Goal: Answer question/provide support

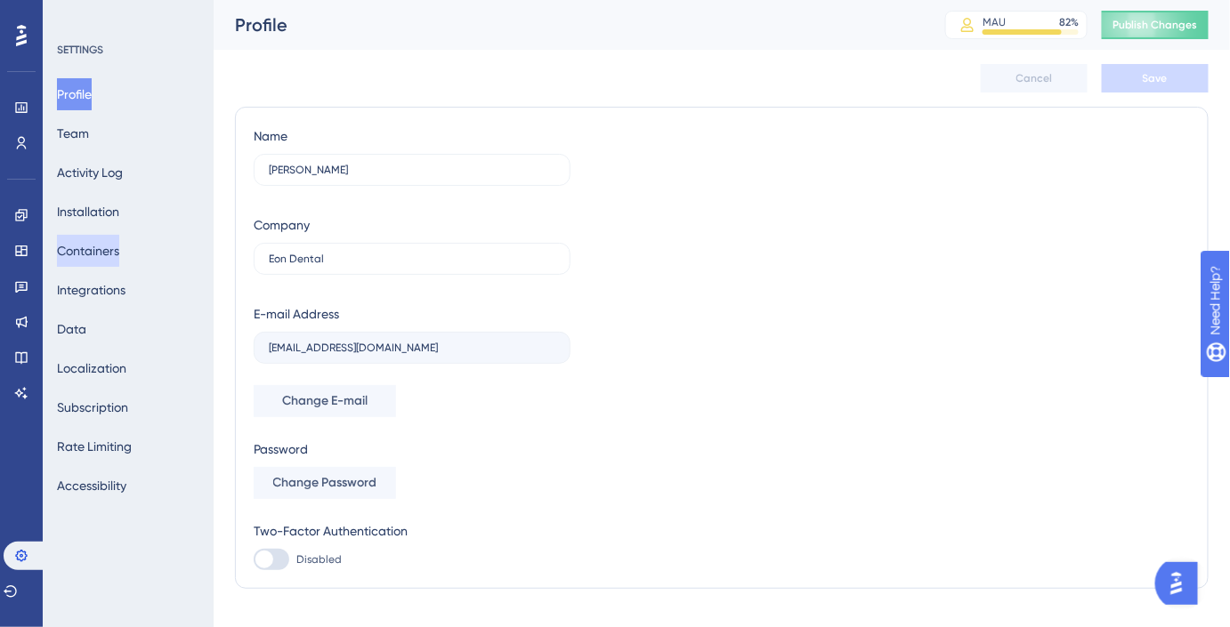
click at [103, 240] on button "Containers" at bounding box center [88, 251] width 62 height 32
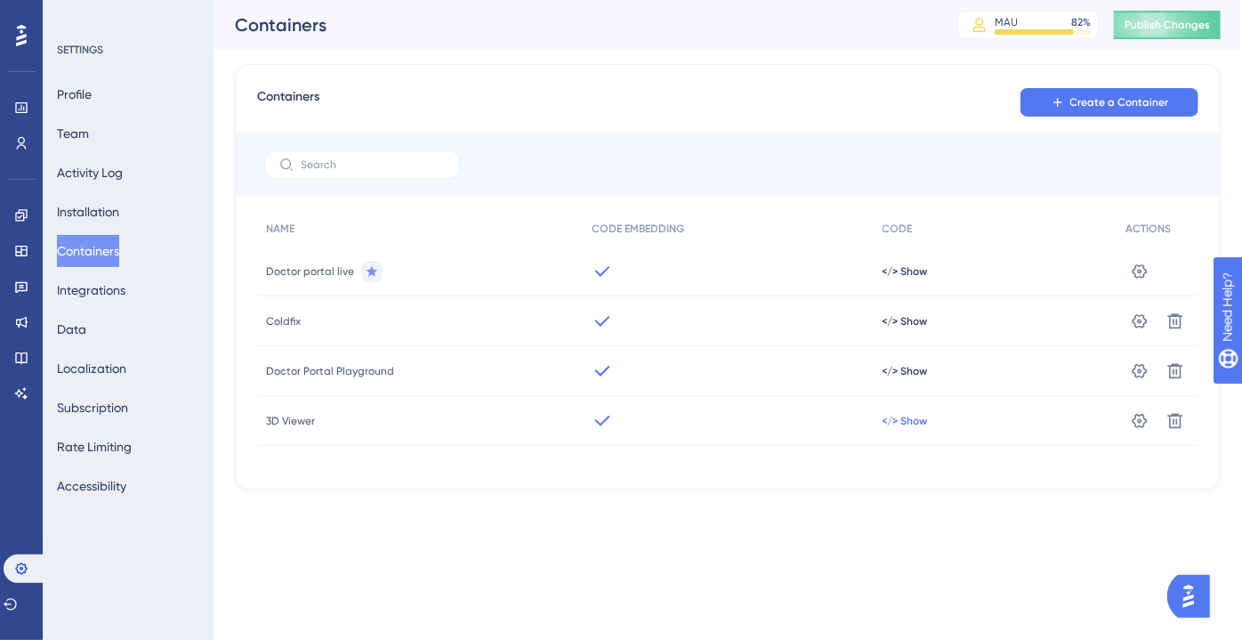
click at [908, 279] on span "</> Show" at bounding box center [905, 271] width 45 height 14
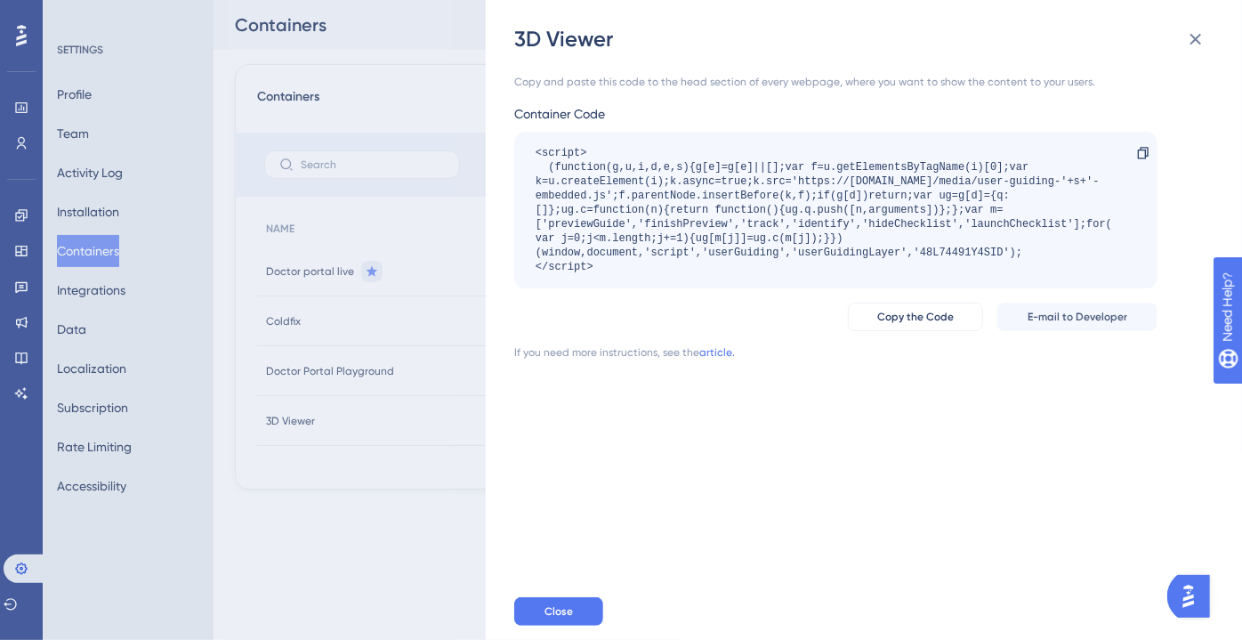
click at [945, 244] on div "<script> (function(g,u,i,d,e,s){g[e]=g[e]||[];var f=u.getElementsByTagName(i)[0…" at bounding box center [827, 210] width 583 height 128
click at [945, 254] on div "<script> (function(g,u,i,d,e,s){g[e]=g[e]||[];var f=u.getElementsByTagName(i)[0…" at bounding box center [827, 210] width 583 height 128
click at [1181, 44] on button at bounding box center [1196, 39] width 36 height 36
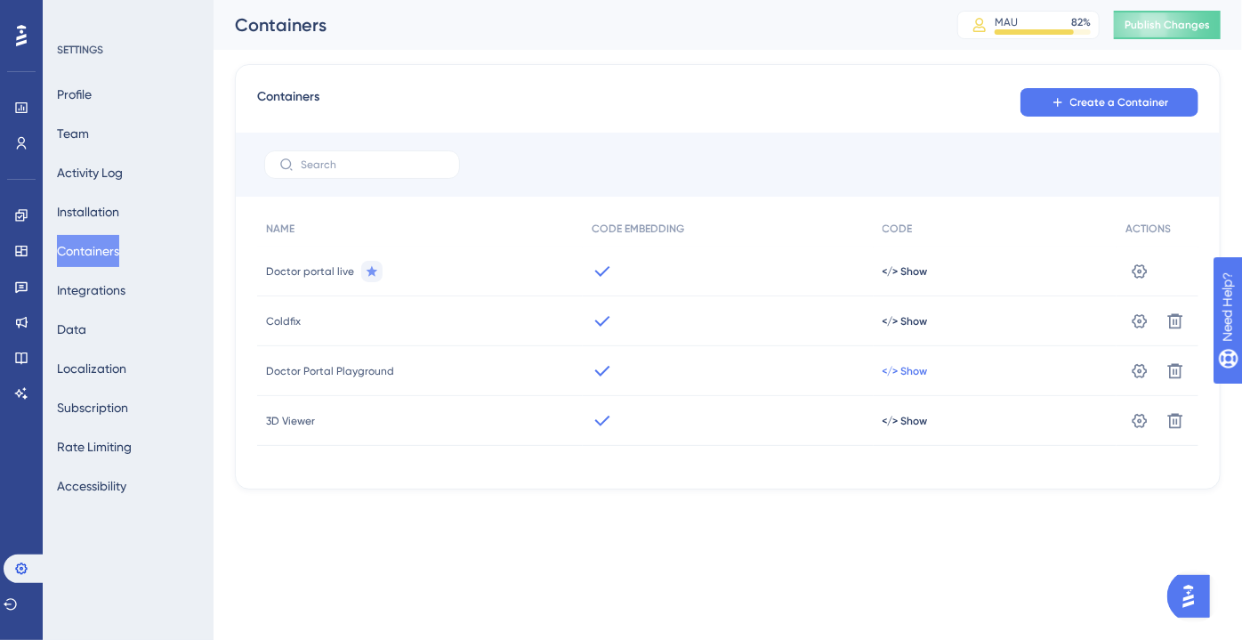
click at [901, 279] on span "</> Show" at bounding box center [905, 271] width 45 height 14
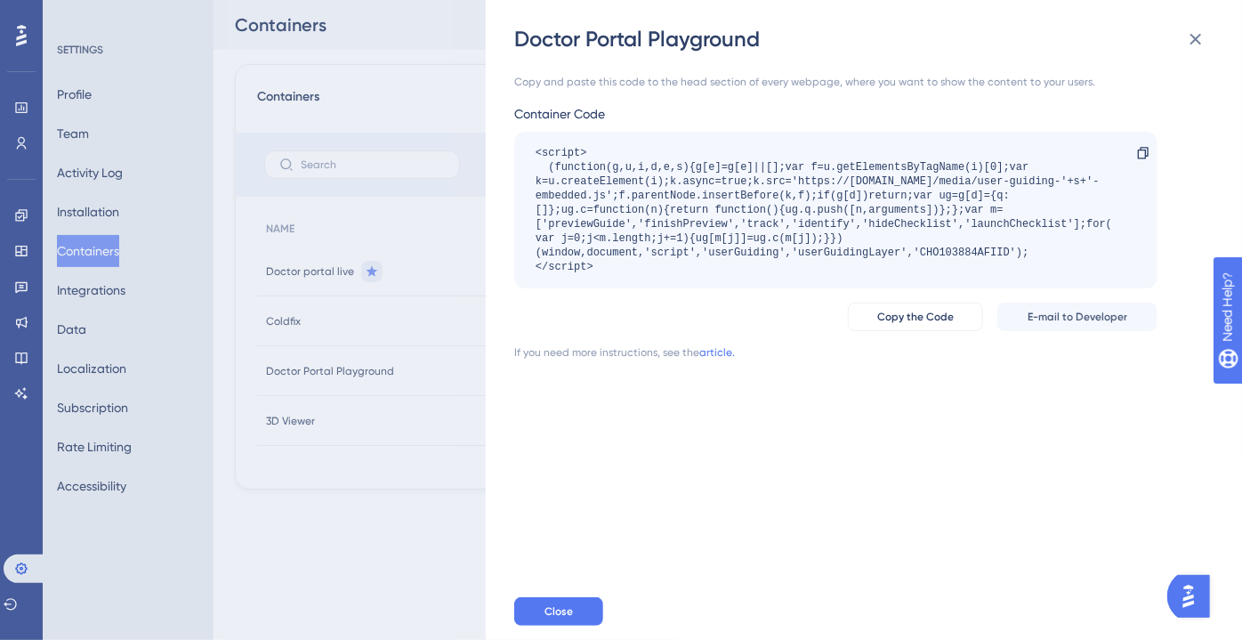
click at [256, 331] on div "Doctor Portal Playground Copy and paste this code to the head section of every …" at bounding box center [621, 320] width 1242 height 640
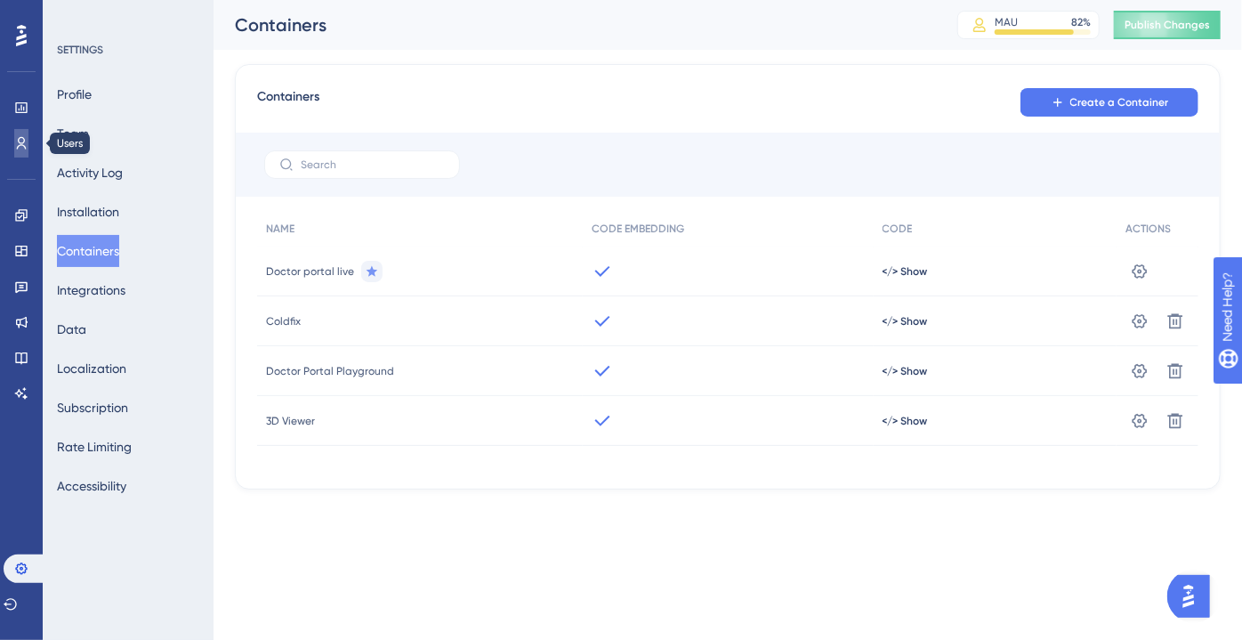
click at [23, 141] on icon at bounding box center [21, 143] width 14 height 14
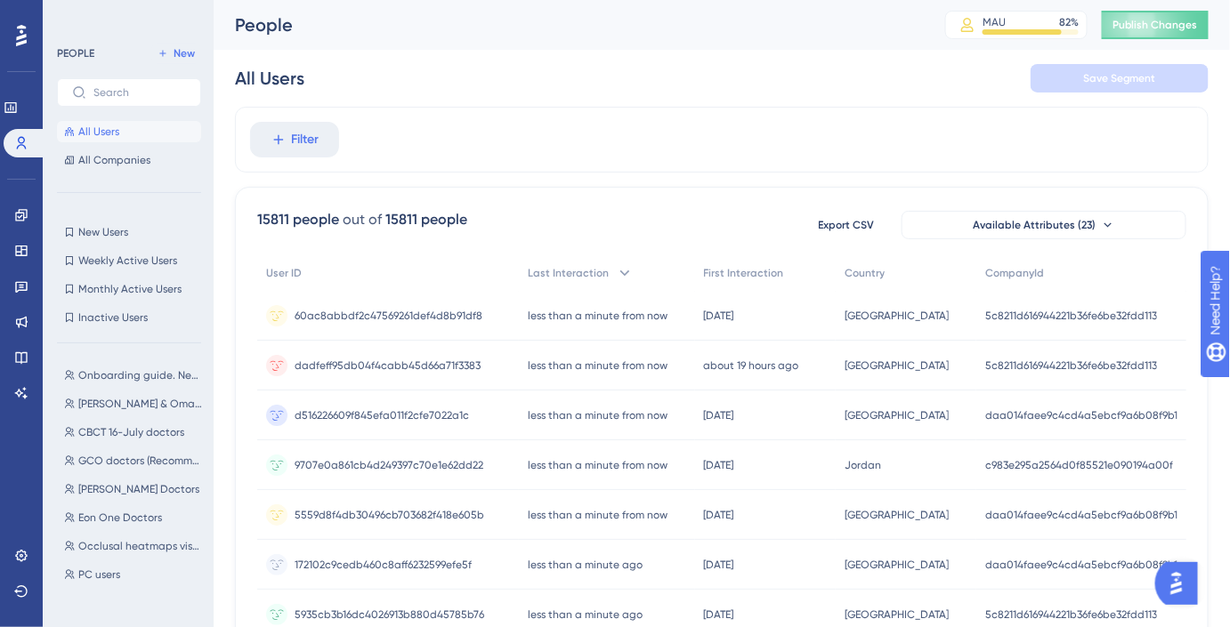
click at [344, 322] on div "60ac8abbdf2c47569261def4d8b91df8 60ac8abbdf2c47569261def4d8b91df8" at bounding box center [389, 316] width 188 height 50
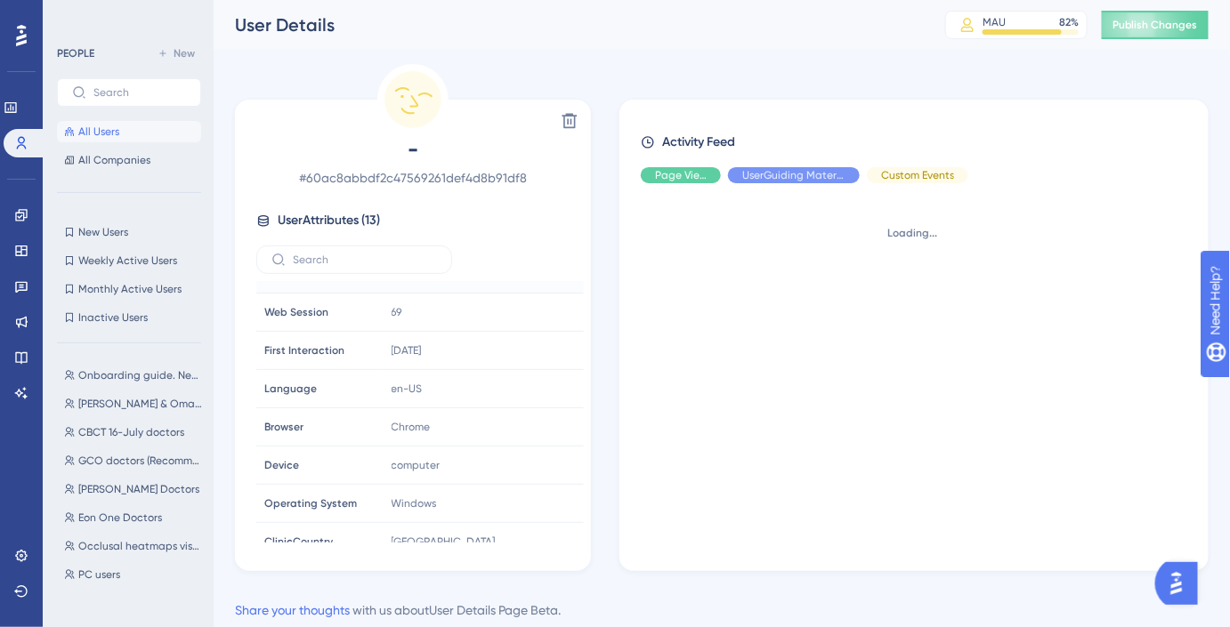
scroll to position [134, 0]
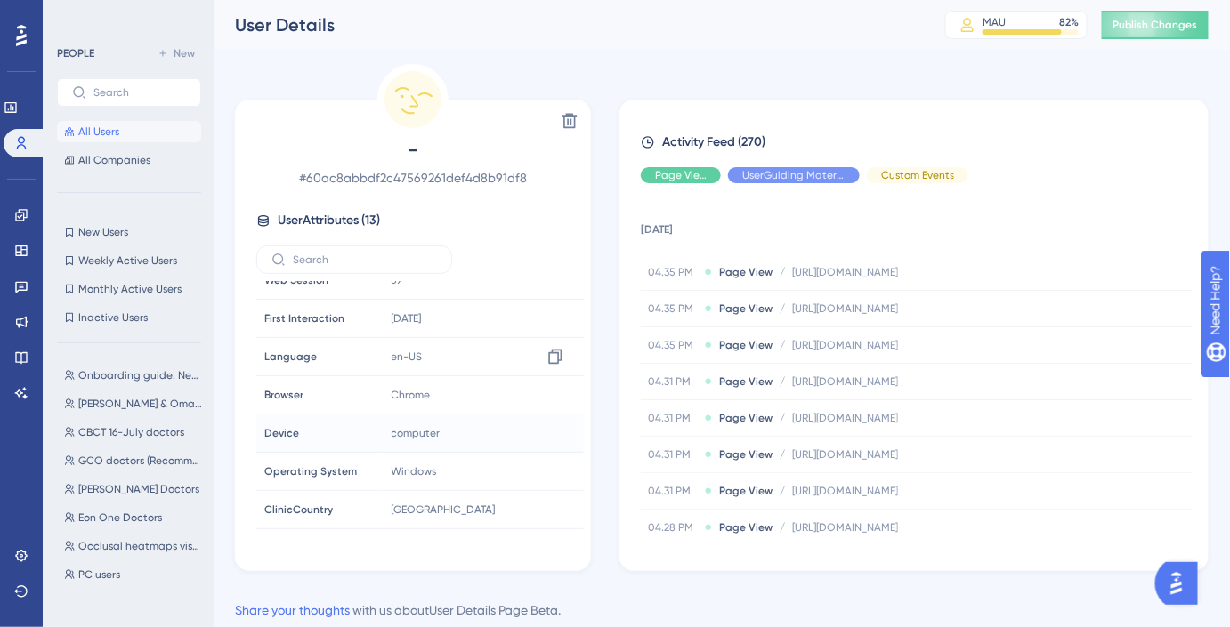
drag, startPoint x: 422, startPoint y: 365, endPoint x: 363, endPoint y: 429, distance: 86.9
click at [370, 411] on tbody "Email Email - Signup Signup - Last Interaction Last Interaction less than a min…" at bounding box center [419, 395] width 327 height 497
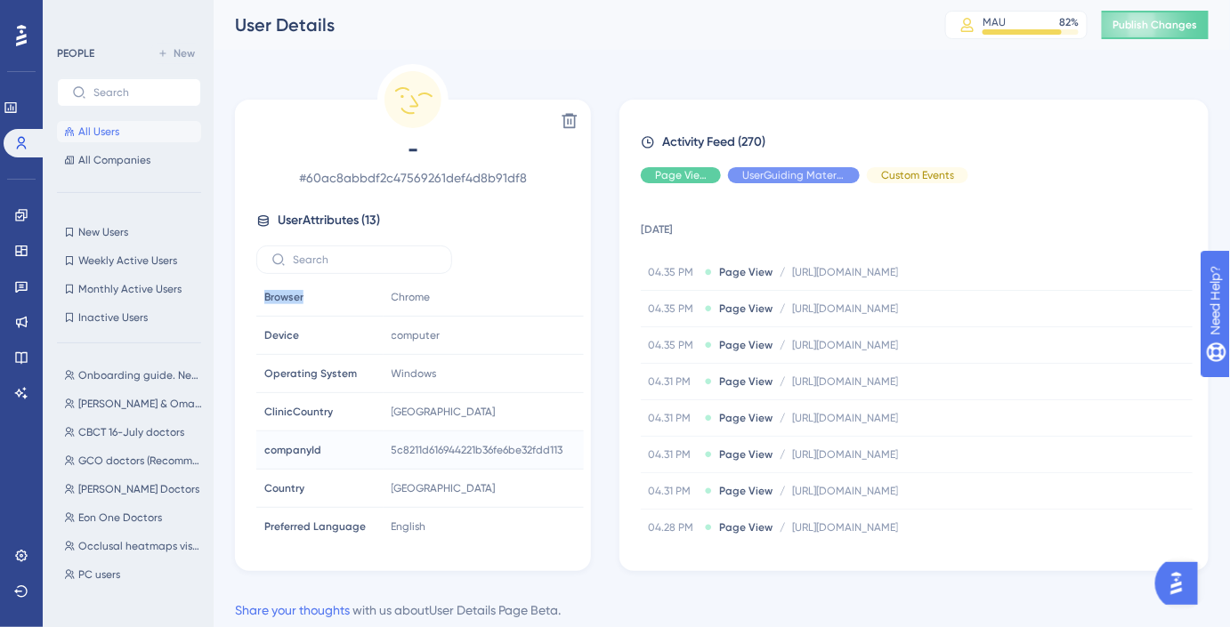
scroll to position [0, 0]
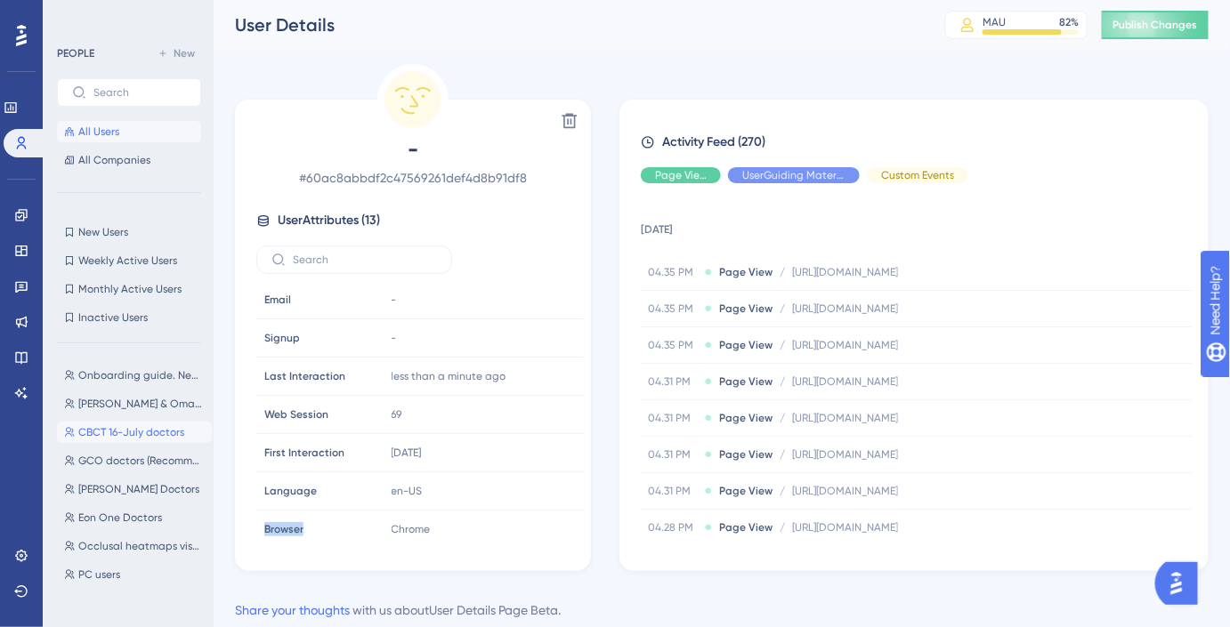
click at [110, 438] on span "CBCT 16-July doctors" at bounding box center [131, 432] width 106 height 14
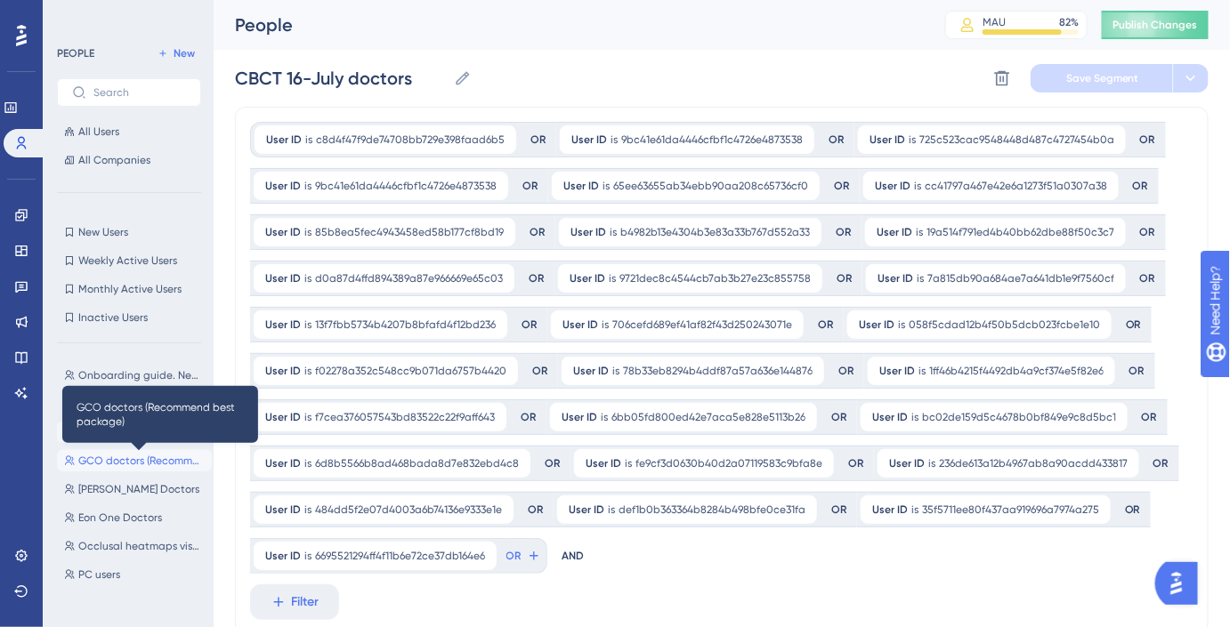
click at [118, 459] on span "GCO doctors (Recommend best package)" at bounding box center [141, 461] width 126 height 14
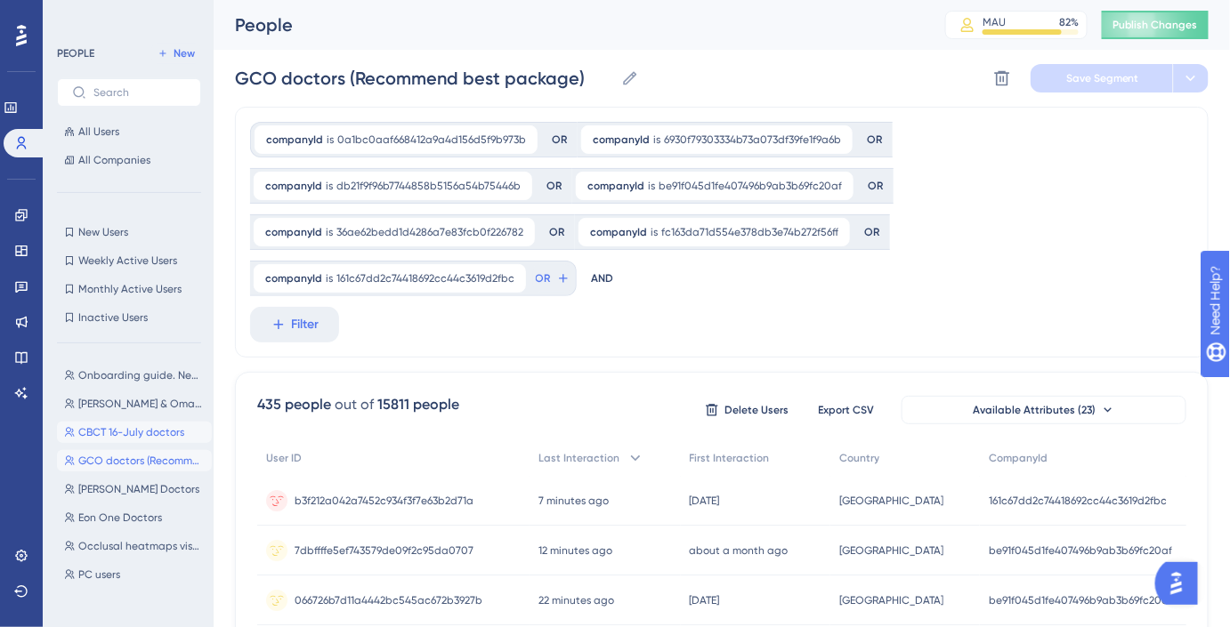
click at [107, 439] on span "CBCT 16-July doctors" at bounding box center [131, 432] width 106 height 14
type input "CBCT 16-July doctors"
